Goal: Task Accomplishment & Management: Complete application form

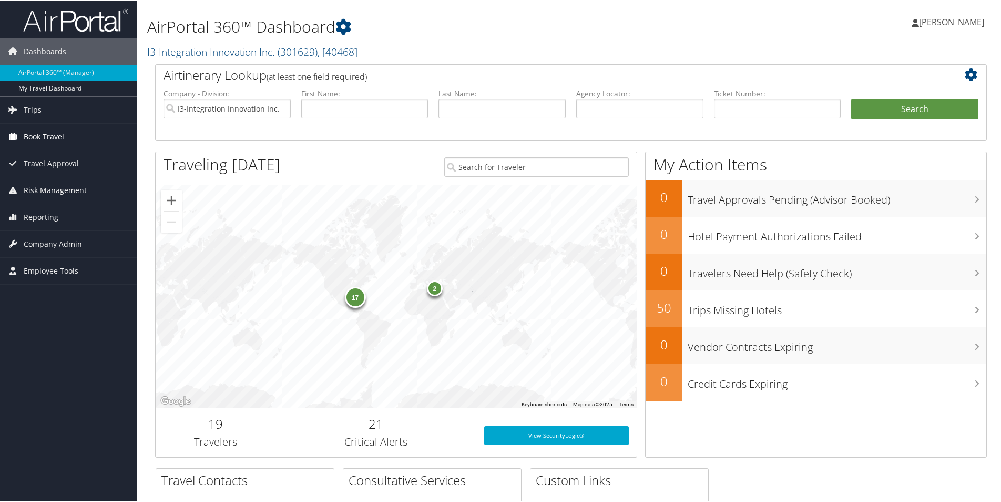
click at [32, 136] on span "Book Travel" at bounding box center [44, 136] width 40 height 26
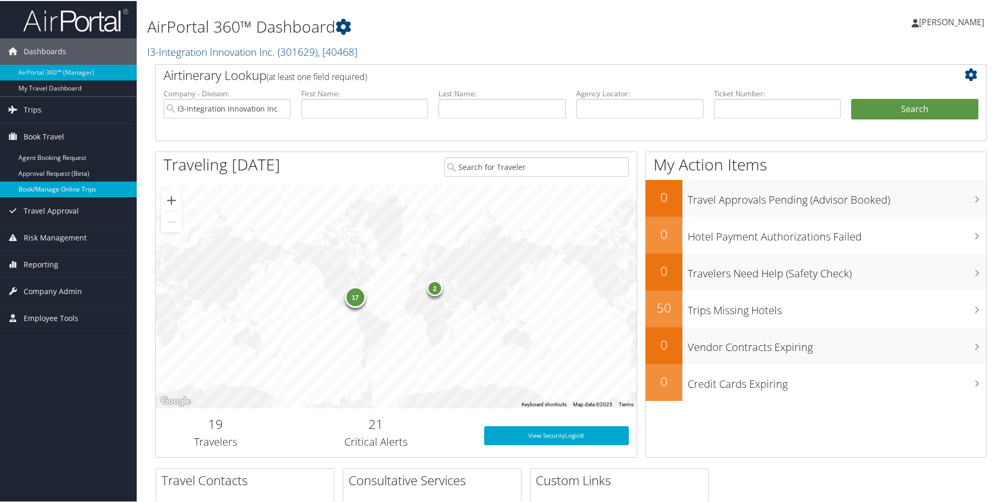
click at [59, 189] on link "Book/Manage Online Trips" at bounding box center [68, 188] width 137 height 16
click at [48, 189] on link "Book/Manage Online Trips" at bounding box center [68, 188] width 137 height 16
click at [60, 288] on span "Company Admin" at bounding box center [53, 290] width 58 height 26
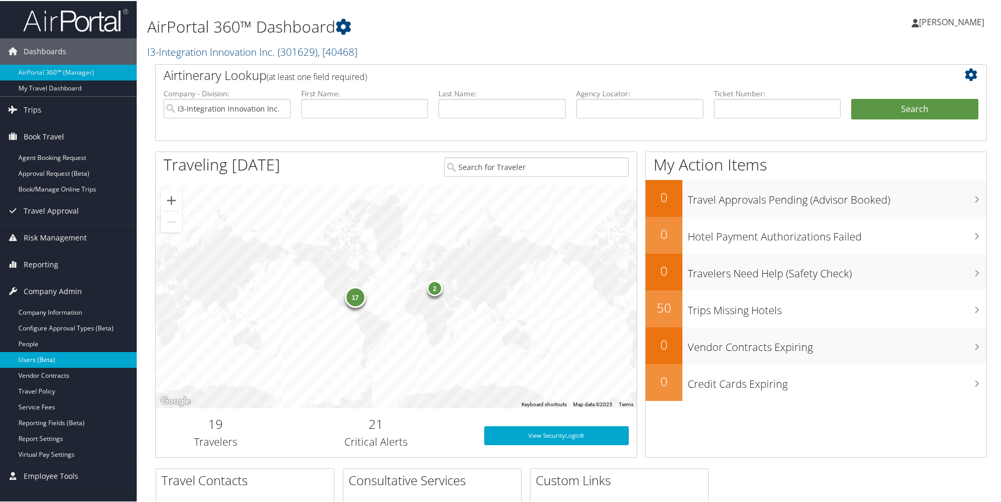
click at [37, 358] on link "Users (Beta)" at bounding box center [68, 359] width 137 height 16
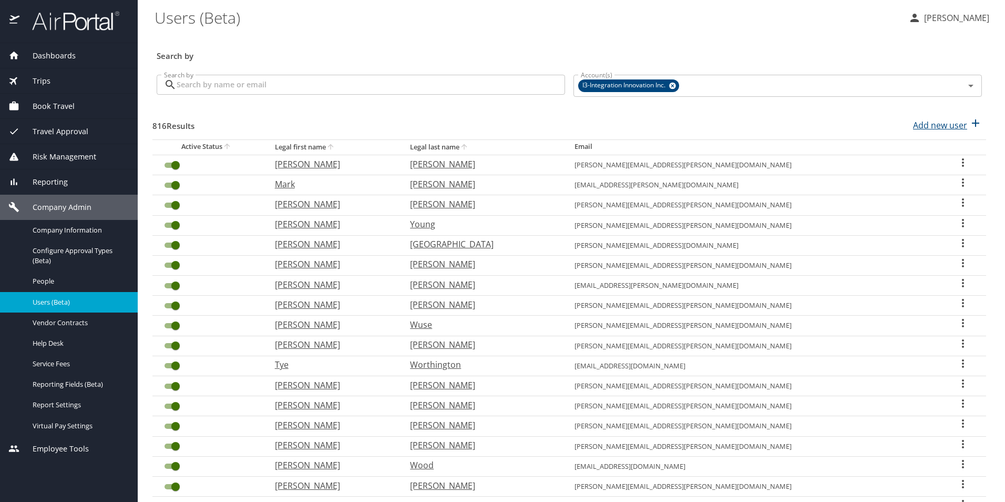
click at [950, 128] on p "Add new user" at bounding box center [940, 125] width 54 height 13
select select "US"
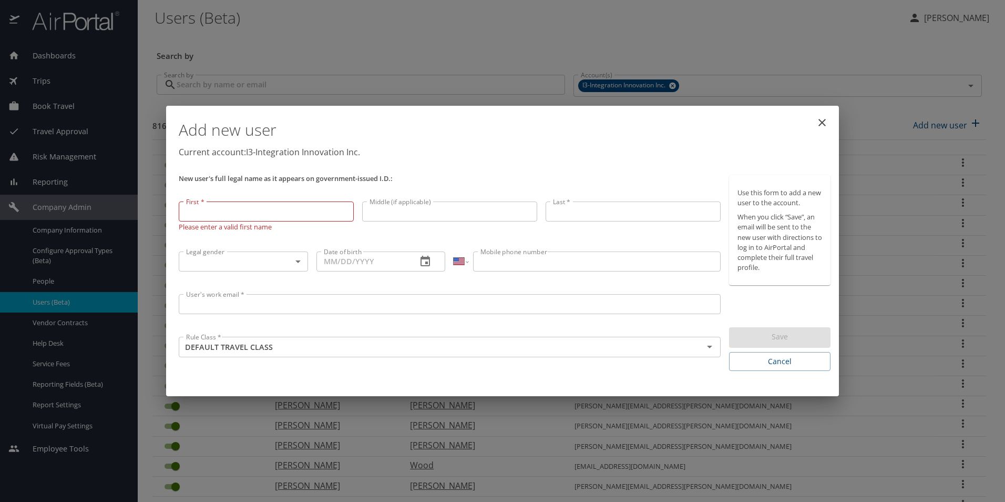
click at [252, 212] on input "First *" at bounding box center [266, 211] width 175 height 20
paste input "Frank"
type input "Frank"
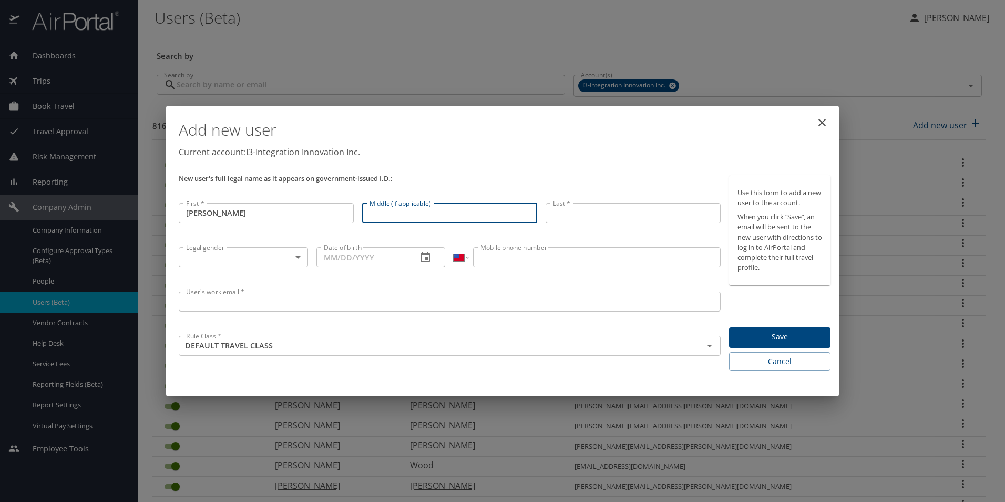
click at [410, 213] on input "Middle (if applicable)" at bounding box center [449, 213] width 175 height 20
click at [408, 217] on input "Middle (if applicable)" at bounding box center [449, 213] width 175 height 20
paste input "Gardner"
type input "Gardner"
click at [592, 216] on input "Last *" at bounding box center [633, 213] width 175 height 20
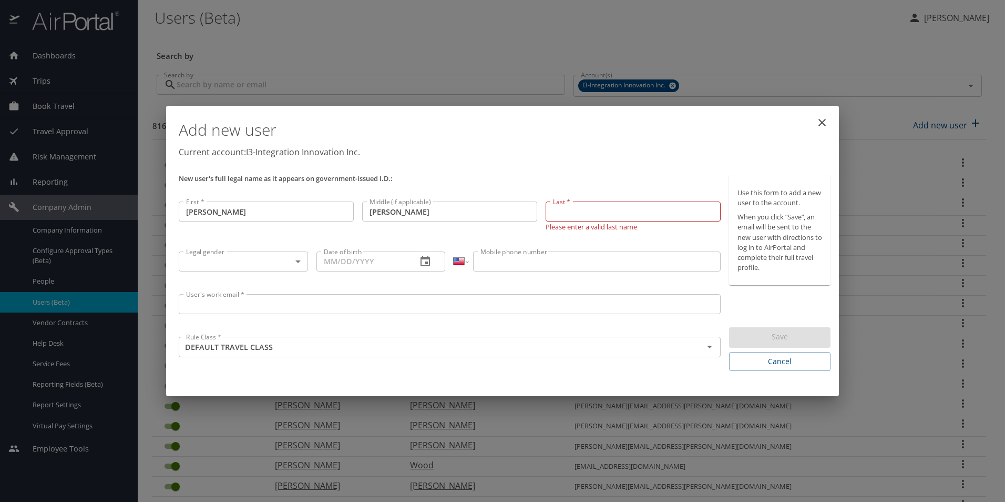
click at [589, 207] on input "Last *" at bounding box center [633, 211] width 175 height 20
paste input "Richard"
type input "Richard"
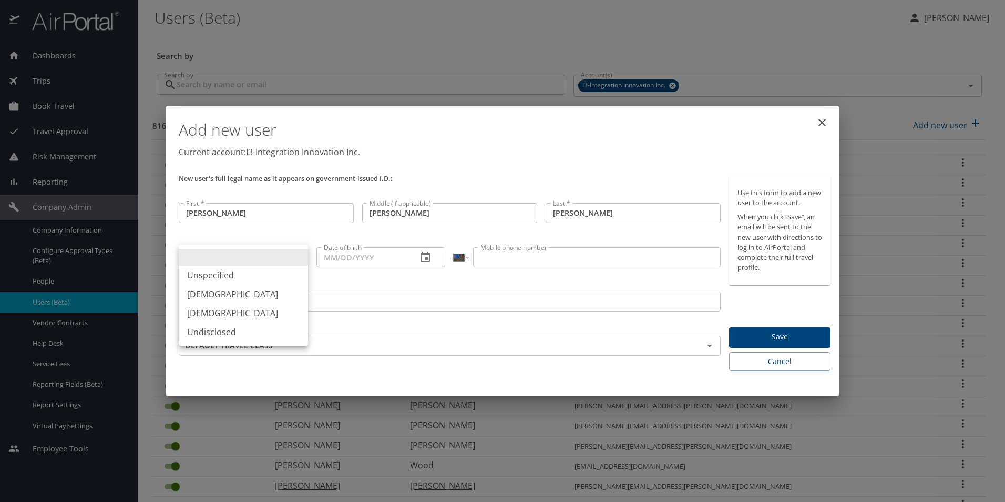
click at [298, 257] on body "Dashboards AirPortal 360™ Manager My Travel Dashboard Trips Airtinerary® Lookup…" at bounding box center [502, 251] width 1005 height 502
drag, startPoint x: 216, startPoint y: 292, endPoint x: 312, endPoint y: 274, distance: 98.0
click at [217, 292] on li "Male" at bounding box center [243, 293] width 129 height 19
type input "Male"
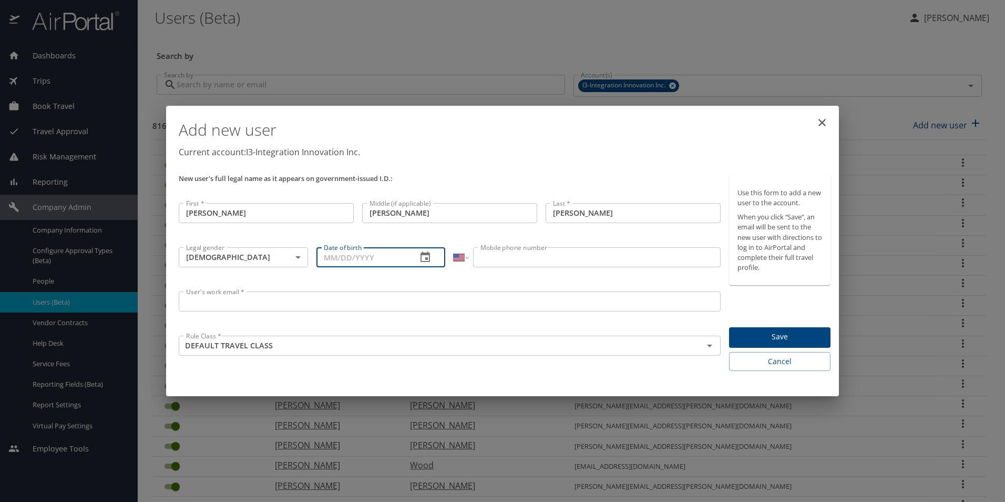
click at [331, 258] on input "Date of birth" at bounding box center [363, 257] width 93 height 20
type input "02/07/1988"
click at [518, 257] on input "Mobile phone number" at bounding box center [596, 257] width 247 height 20
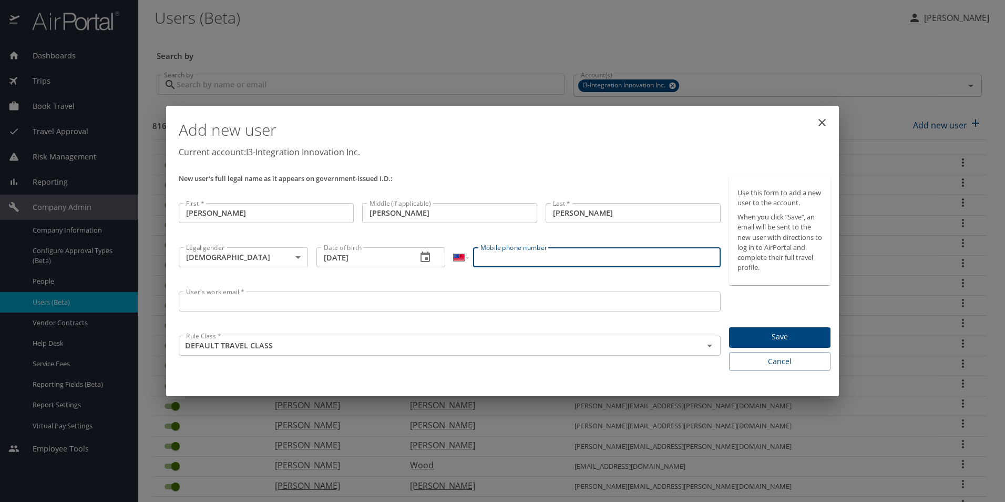
paste input "(334) 467-8127"
type input "(334) 467-8127"
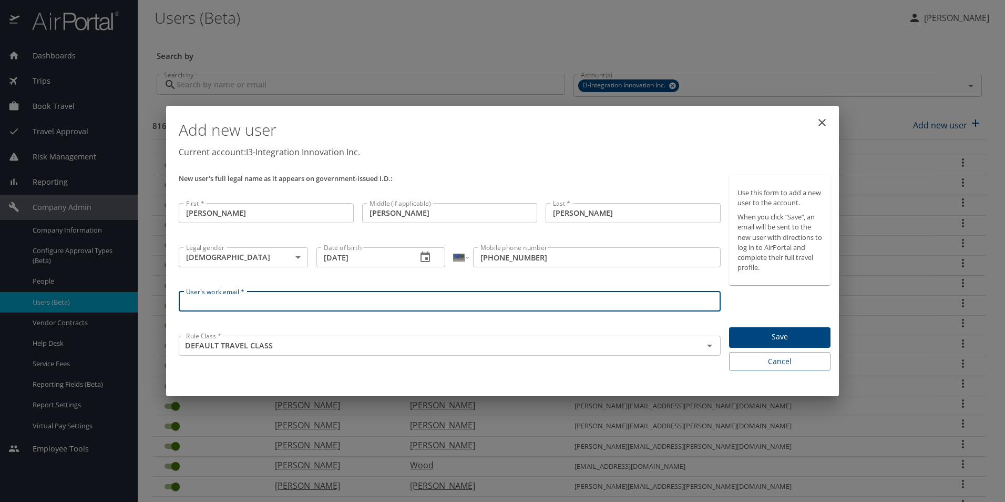
click at [366, 304] on input "User's work email *" at bounding box center [450, 301] width 542 height 20
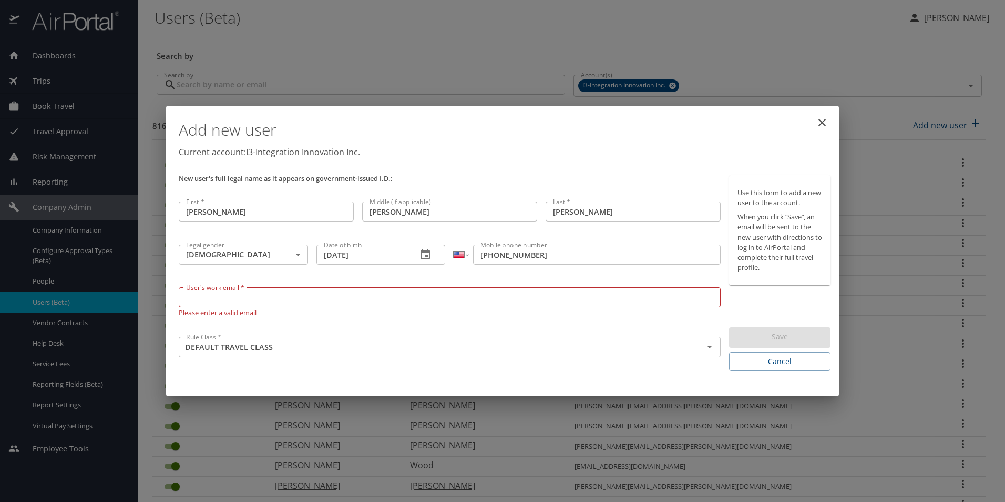
click at [355, 299] on input "User's work email *" at bounding box center [450, 297] width 542 height 20
paste input "frank.richard@i3-corps.com"
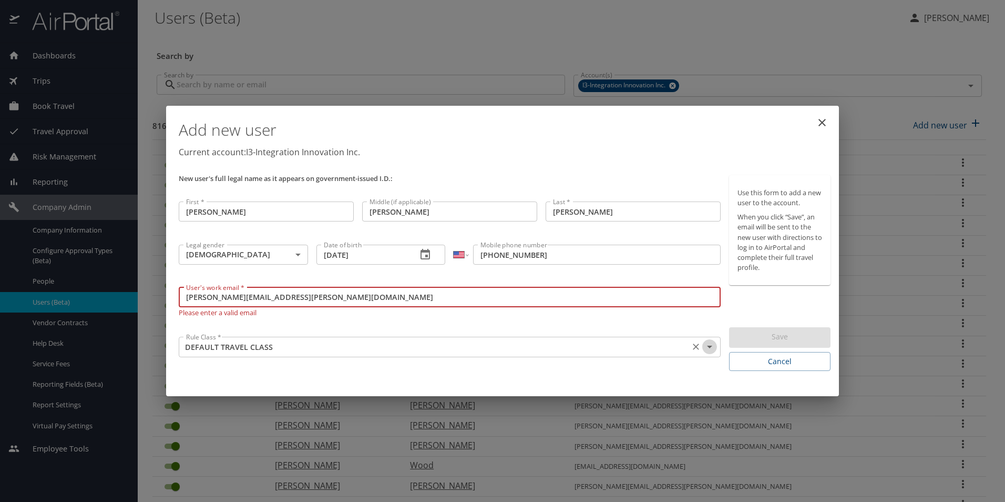
click at [711, 346] on icon "Open" at bounding box center [709, 346] width 5 height 3
type input "frank.richard@i3-corps.com"
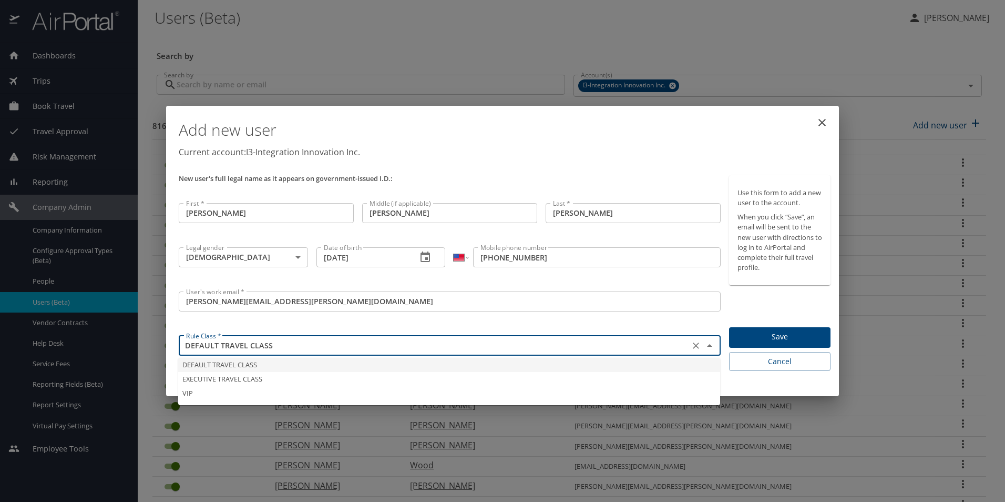
click at [264, 363] on li "DEFAULT TRAVEL CLASS" at bounding box center [449, 365] width 542 height 14
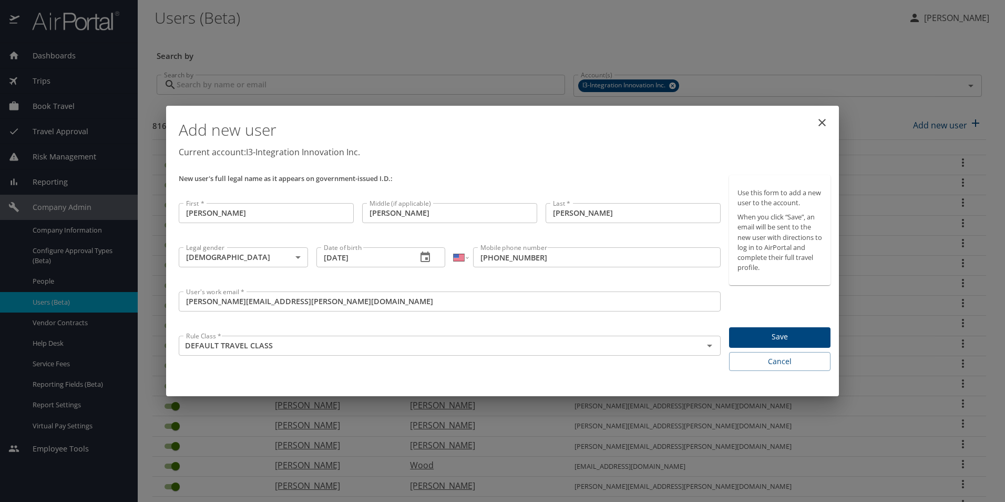
click at [781, 337] on span "Save" at bounding box center [780, 336] width 85 height 13
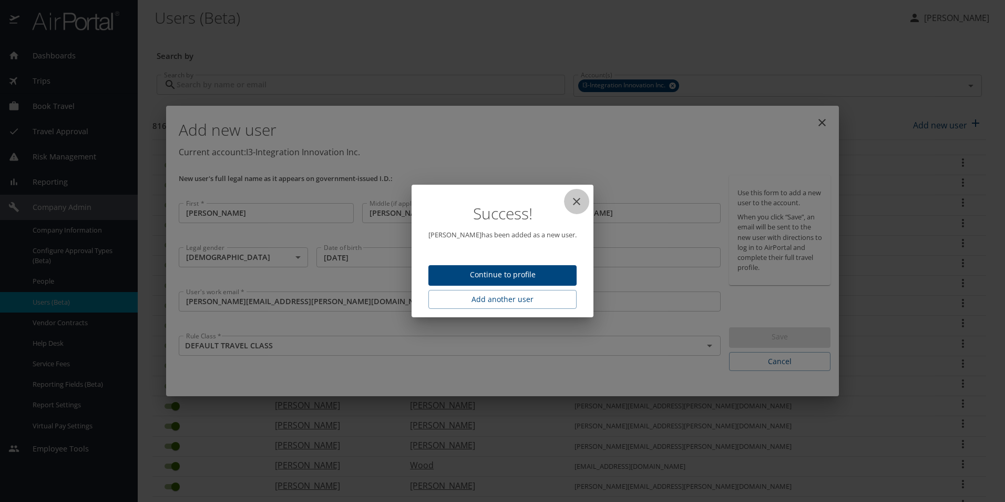
click at [573, 202] on icon "close" at bounding box center [576, 201] width 13 height 13
type input "10/09/2025"
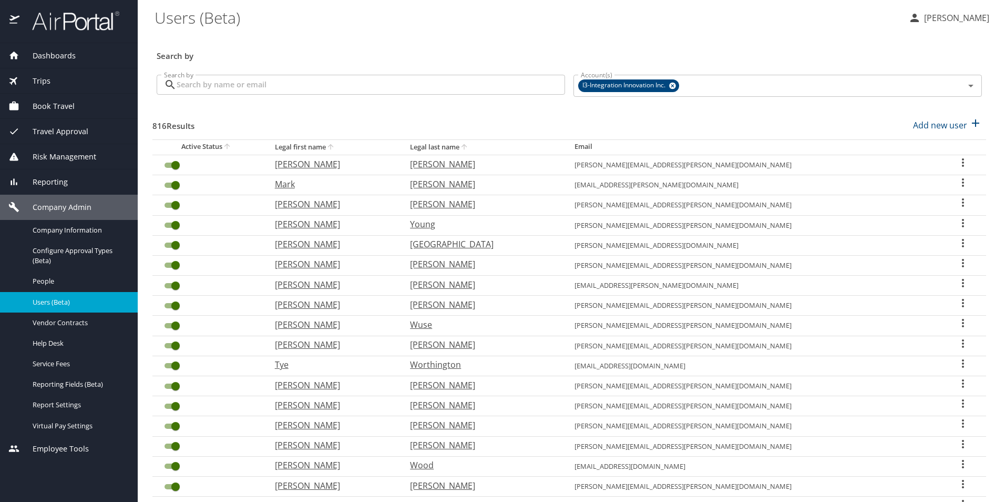
click at [53, 55] on span "Dashboards" at bounding box center [47, 56] width 56 height 12
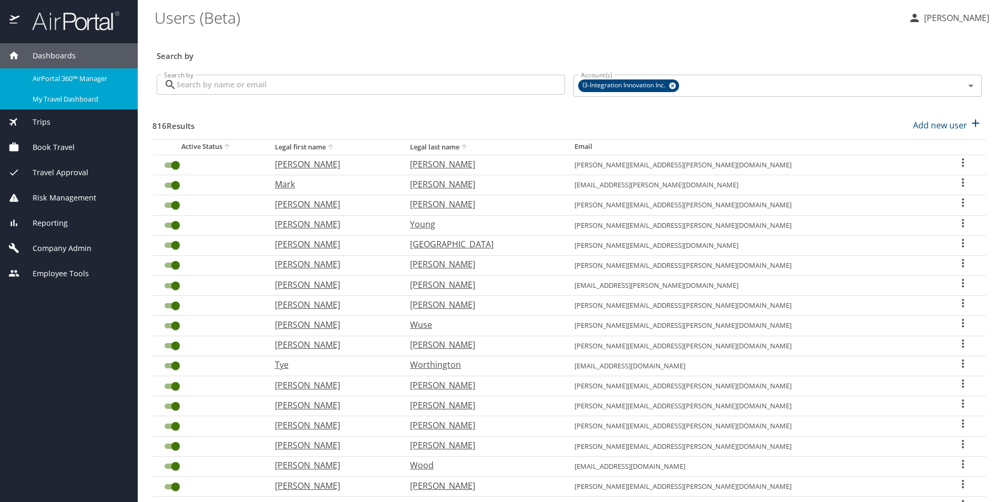
click at [79, 104] on span "My Travel Dashboard" at bounding box center [79, 99] width 93 height 10
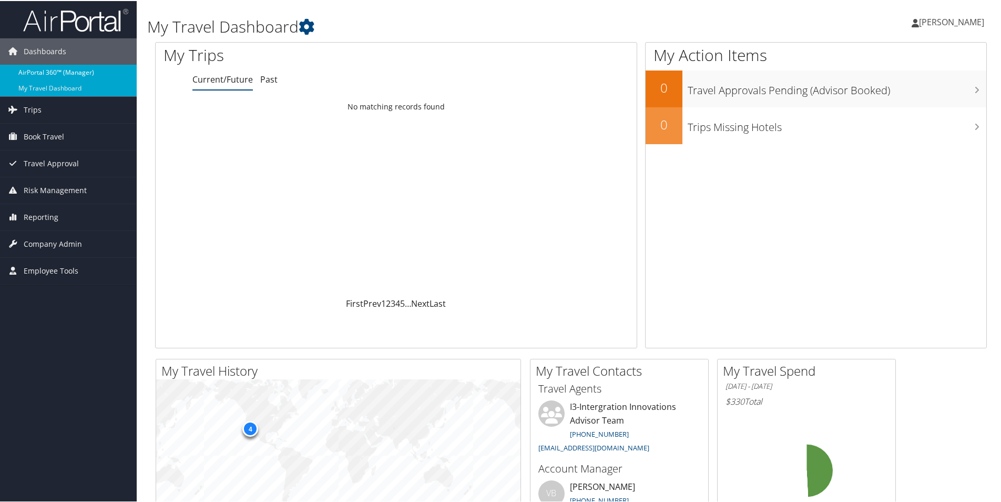
click at [37, 72] on link "AirPortal 360™ (Manager)" at bounding box center [68, 72] width 137 height 16
